Goal: Task Accomplishment & Management: Complete application form

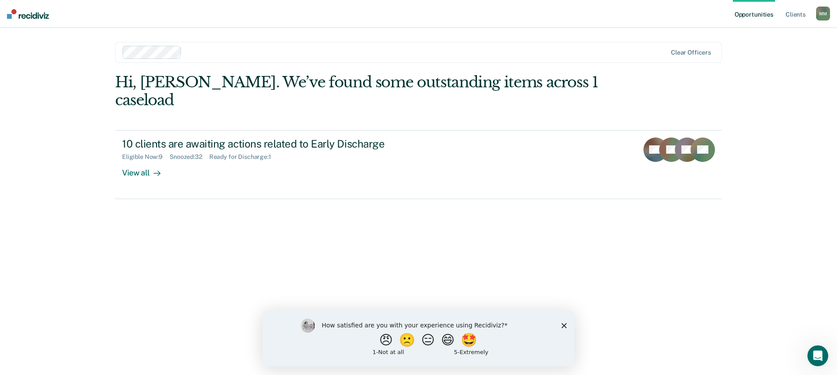
click at [565, 321] on div "How satisfied are you with your experience using Recidiviz? 😠 🙁 😑 😄 🤩 1 - Not a…" at bounding box center [419, 337] width 312 height 56
click at [564, 324] on icon "Close survey" at bounding box center [564, 324] width 5 height 5
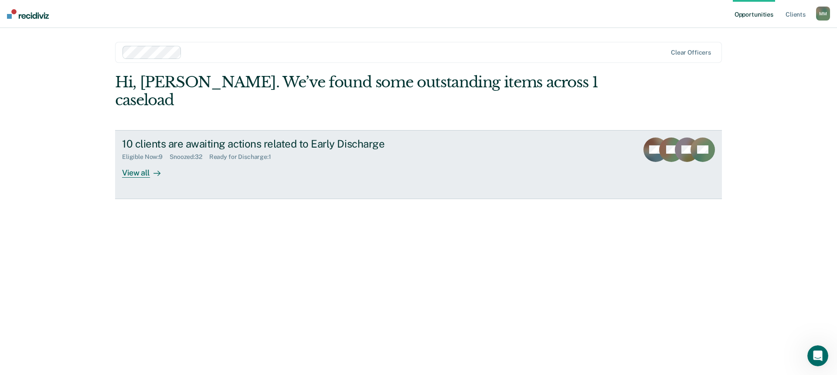
click at [139, 161] on div "View all" at bounding box center [146, 169] width 49 height 17
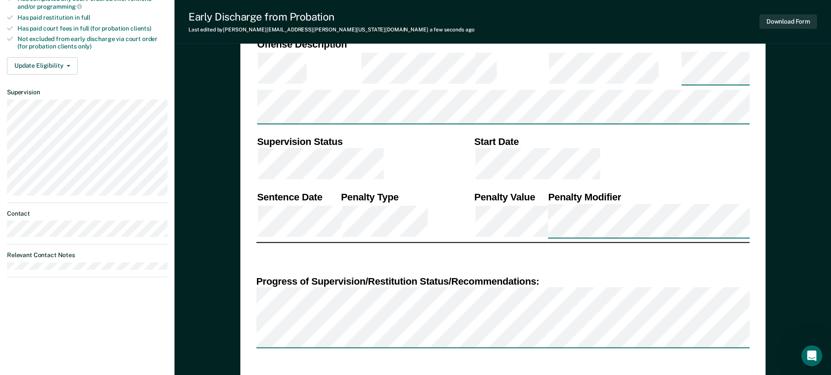
scroll to position [0, 1]
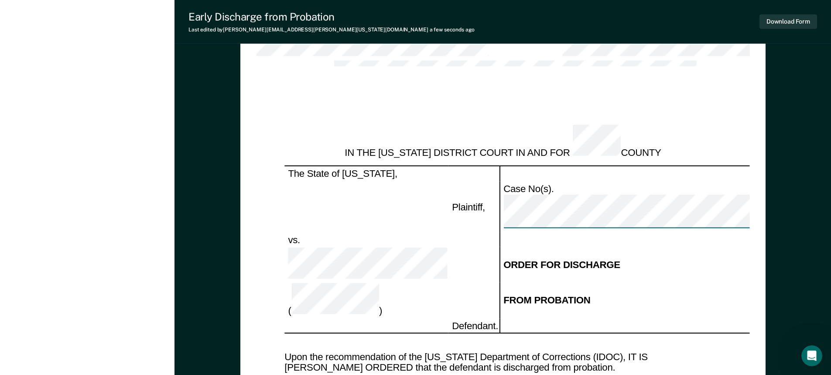
scroll to position [785, 0]
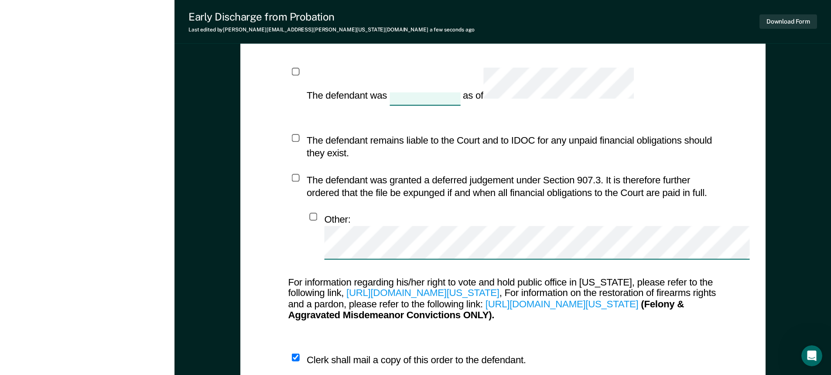
scroll to position [1139, 0]
click at [810, 348] on icon "Open Intercom Messenger" at bounding box center [810, 354] width 14 height 14
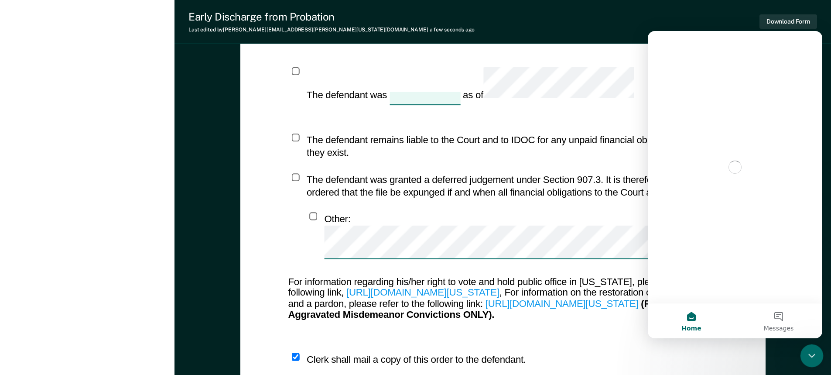
scroll to position [0, 0]
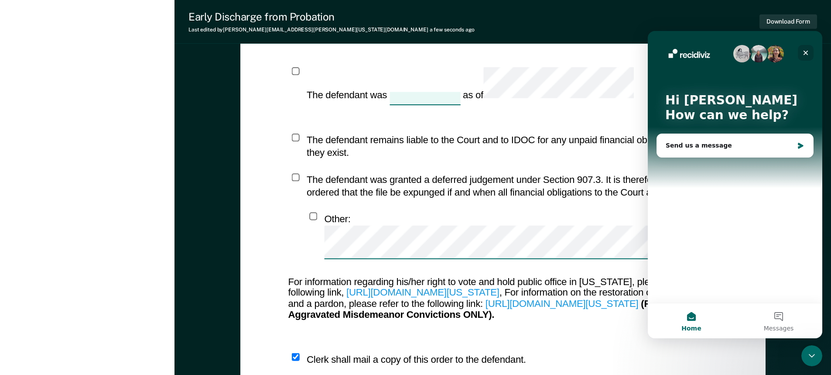
click at [808, 50] on icon "Close" at bounding box center [805, 52] width 7 height 7
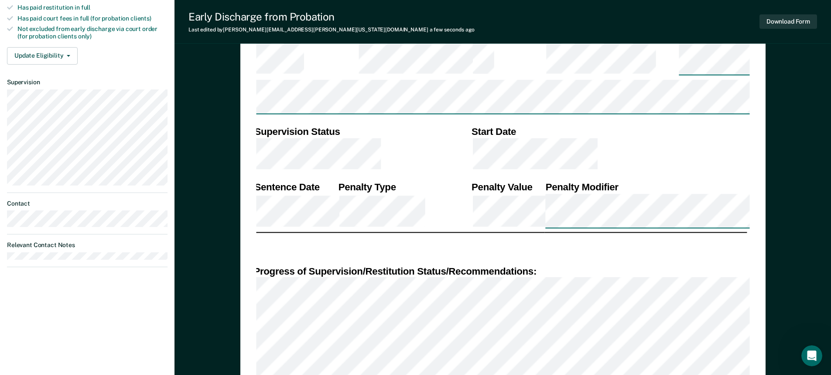
scroll to position [310, 0]
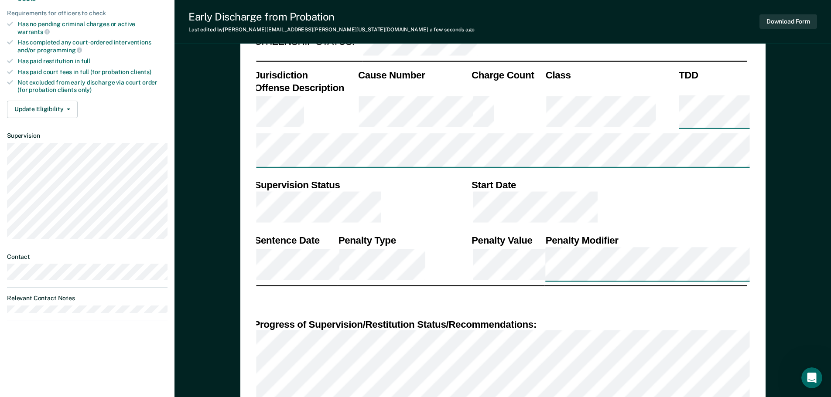
scroll to position [218, 0]
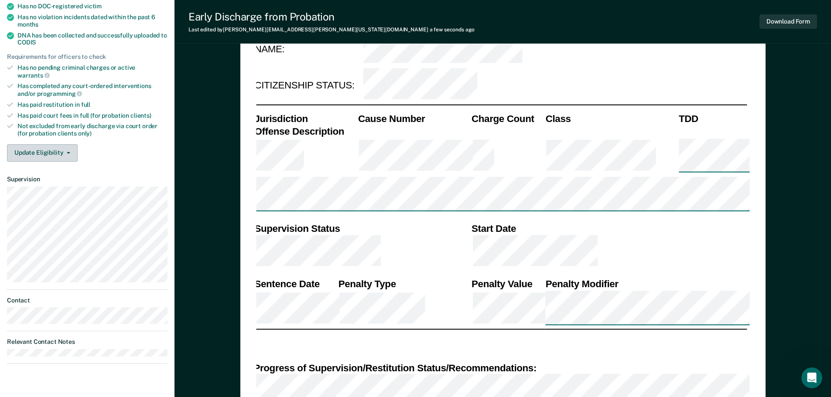
click at [69, 144] on button "Update Eligibility" at bounding box center [42, 152] width 71 height 17
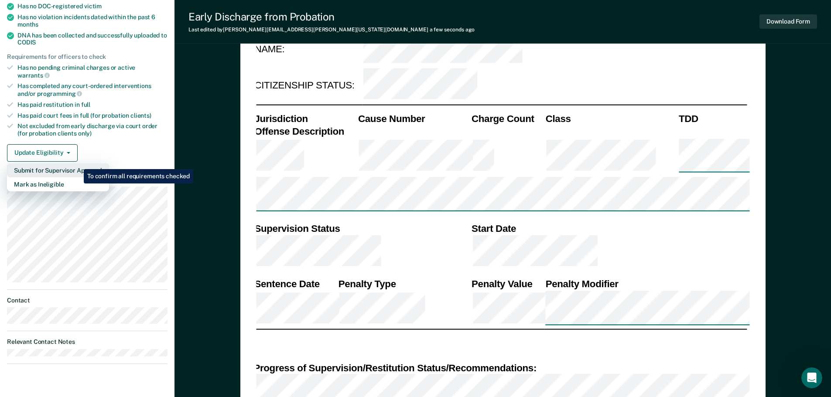
click at [77, 164] on button "Submit for Supervisor Approval" at bounding box center [58, 171] width 102 height 14
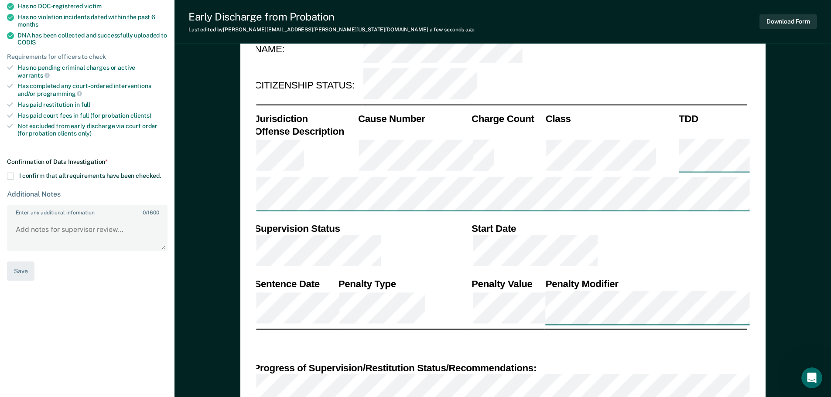
click at [11, 173] on span at bounding box center [10, 176] width 7 height 7
click at [161, 173] on input "I confirm that all requirements have been checked." at bounding box center [161, 173] width 0 height 0
click at [19, 263] on button "Save" at bounding box center [20, 272] width 27 height 20
type textarea "x"
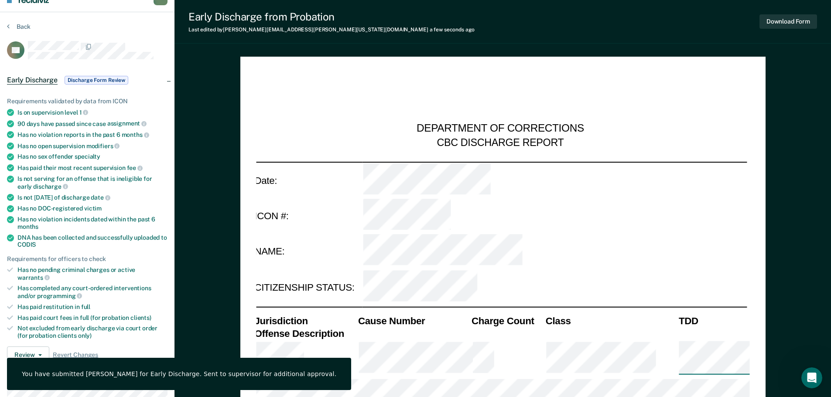
scroll to position [0, 0]
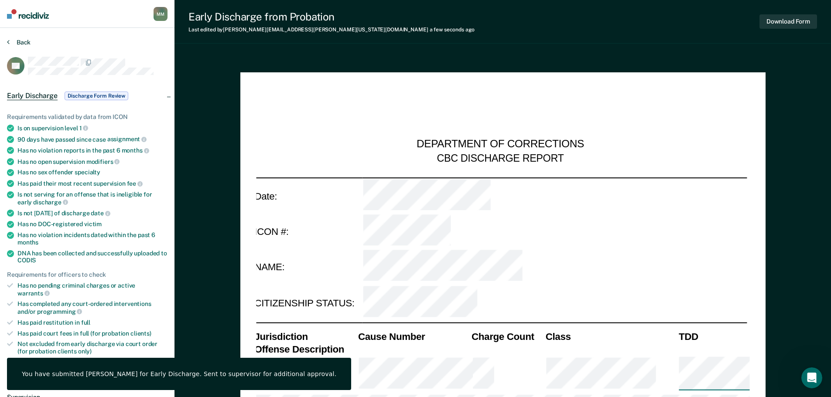
click at [13, 40] on button "Back" at bounding box center [19, 42] width 24 height 8
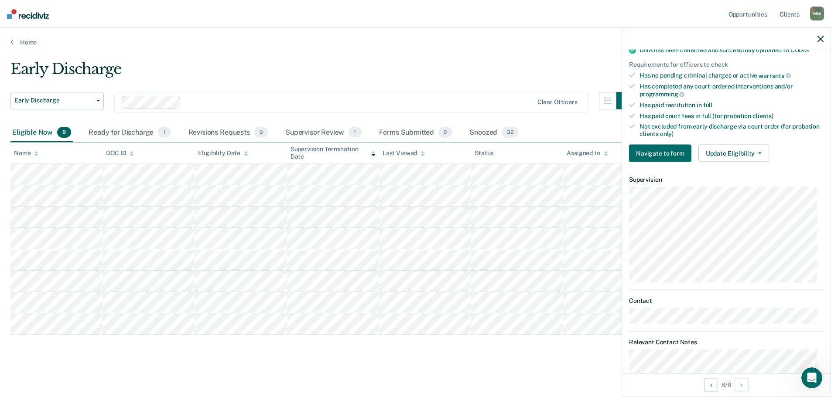
scroll to position [218, 0]
click at [762, 154] on button "Update Eligibility" at bounding box center [733, 152] width 71 height 17
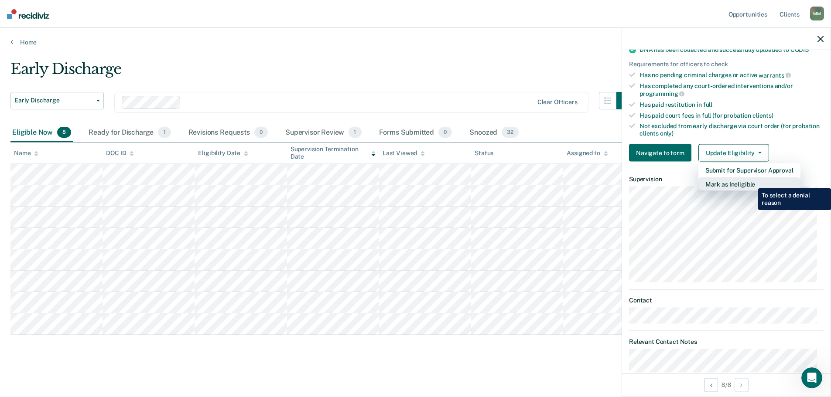
click at [752, 182] on button "Mark as Ineligible" at bounding box center [749, 185] width 102 height 14
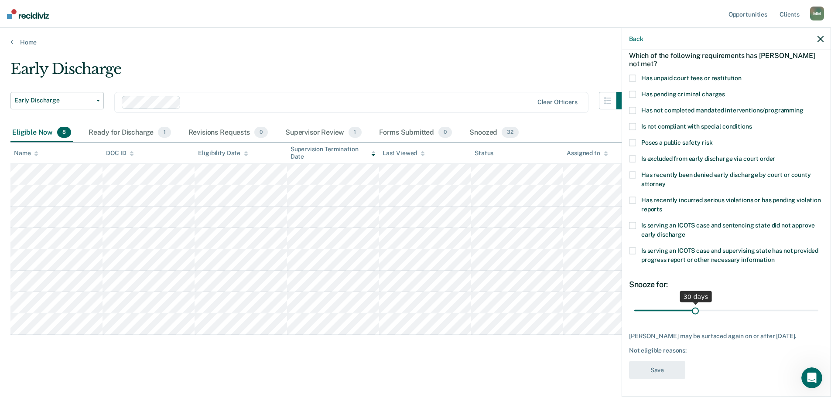
scroll to position [0, 0]
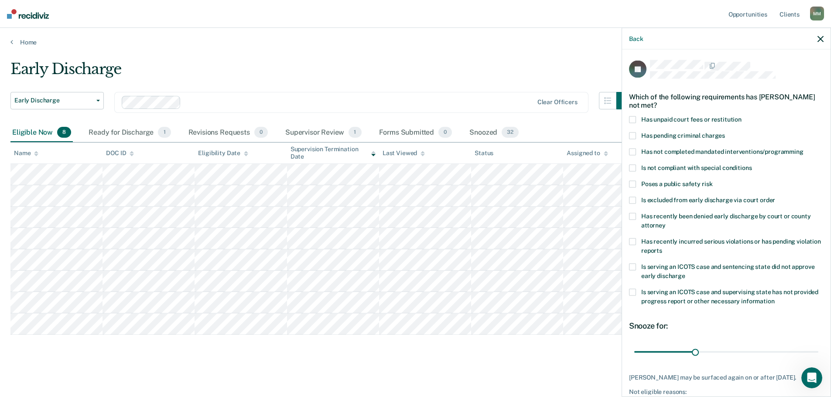
click at [635, 118] on span at bounding box center [632, 119] width 7 height 7
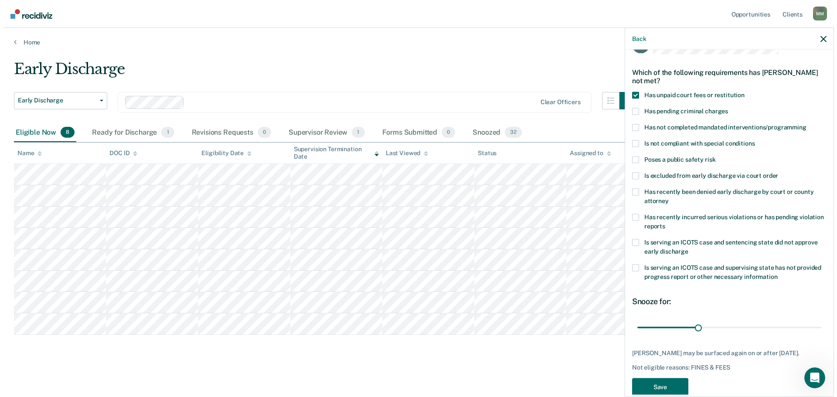
scroll to position [48, 0]
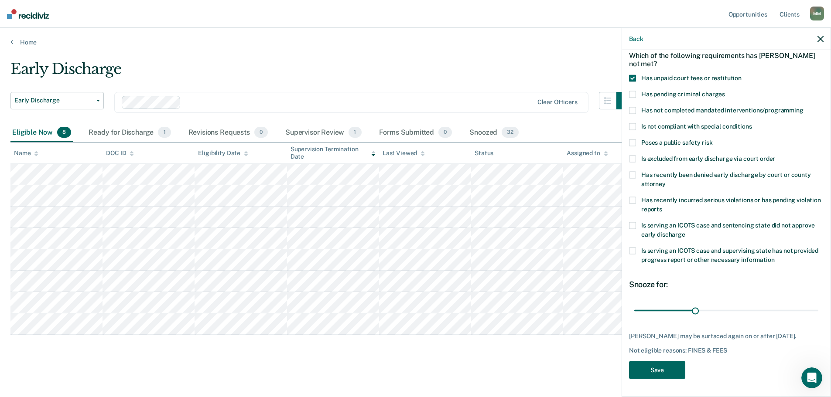
click at [659, 372] on button "Save" at bounding box center [657, 371] width 56 height 18
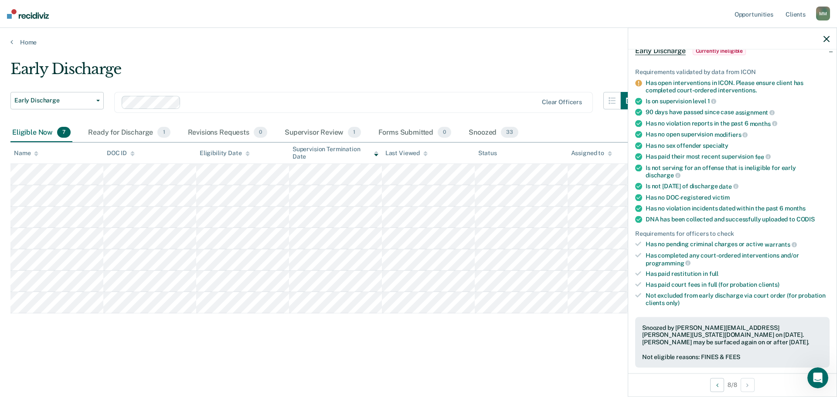
click at [240, 364] on main "Early Discharge Early Discharge Early Discharge Clear officers Eligible Now 7 R…" at bounding box center [418, 220] width 837 height 349
